Goal: Information Seeking & Learning: Learn about a topic

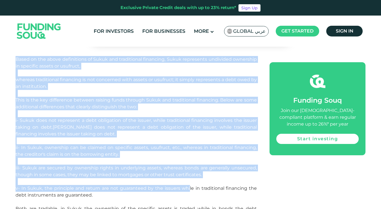
scroll to position [1010, 0]
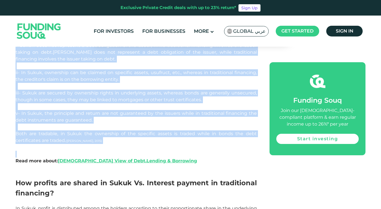
drag, startPoint x: 16, startPoint y: 104, endPoint x: 199, endPoint y: 158, distance: 190.7
copy div "What is Sukuk funding? Sukuk funds are a type of Islamic financial instrument l…"
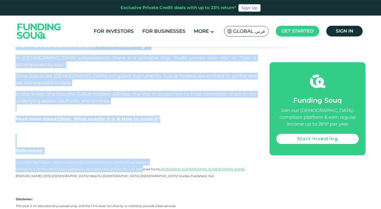
scroll to position [1219, 0]
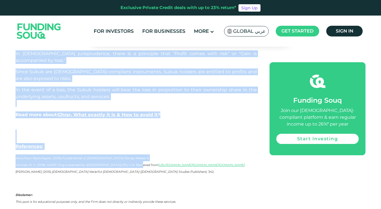
drag, startPoint x: 15, startPoint y: 90, endPoint x: 157, endPoint y: 98, distance: 142.0
copy div "How profits are shared in Sukuk Vs. Interest payment in traditional financing? …"
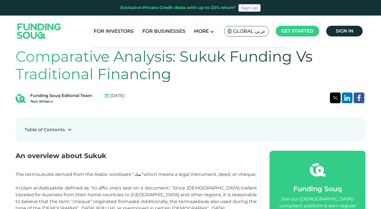
scroll to position [148, 0]
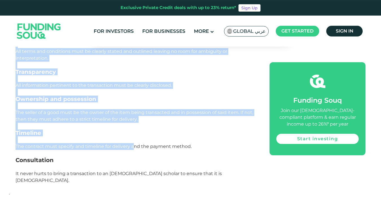
scroll to position [982, 0]
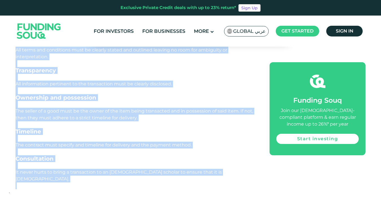
drag, startPoint x: 28, startPoint y: 125, endPoint x: 199, endPoint y: 157, distance: 174.1
copy div "Many of the articles and topics discussed here mention gharar, and how many of …"
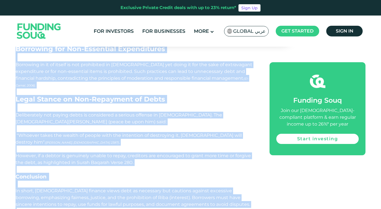
scroll to position [1142, 0]
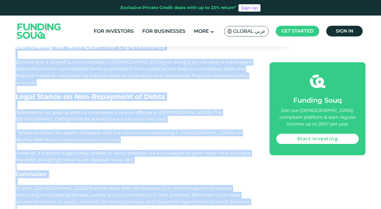
drag, startPoint x: 16, startPoint y: 95, endPoint x: 157, endPoint y: 140, distance: 148.3
copy div "In Islamic Finance, debt, lending and borrowing are governed by the principles …"
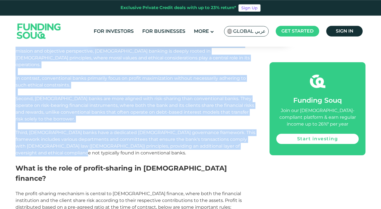
scroll to position [1612, 0]
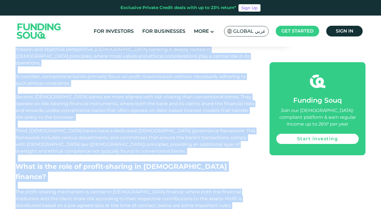
drag, startPoint x: 16, startPoint y: 156, endPoint x: 148, endPoint y: 127, distance: 135.4
copy div "Lore ips dolo sit ametcon, Adipisc elit sedd eiusmodt in utlaboreetd magna aliq…"
